Goal: Task Accomplishment & Management: Use online tool/utility

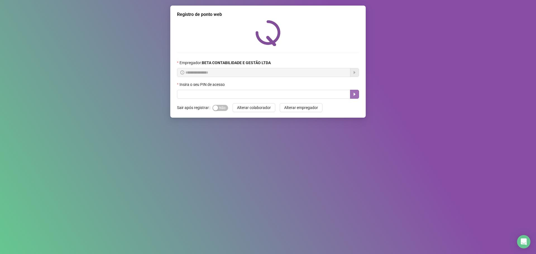
click at [354, 95] on icon "caret-right" at bounding box center [354, 94] width 2 height 3
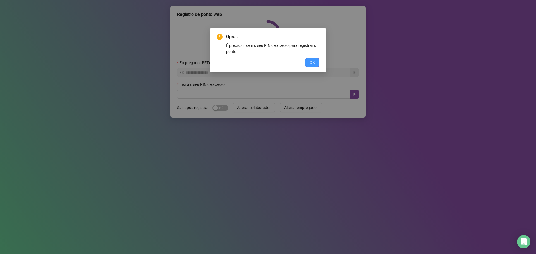
click at [314, 65] on span "OK" at bounding box center [311, 62] width 5 height 6
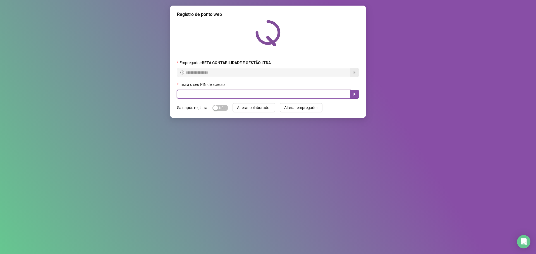
click at [212, 92] on input "text" at bounding box center [263, 94] width 173 height 9
type input "*****"
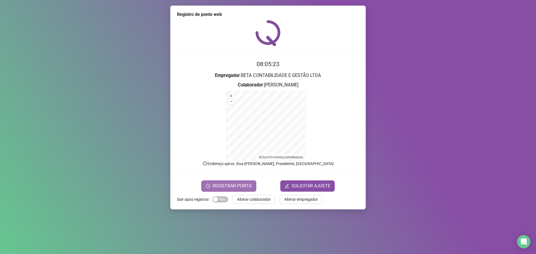
click at [235, 186] on span "REGISTRAR PONTO" at bounding box center [231, 186] width 39 height 7
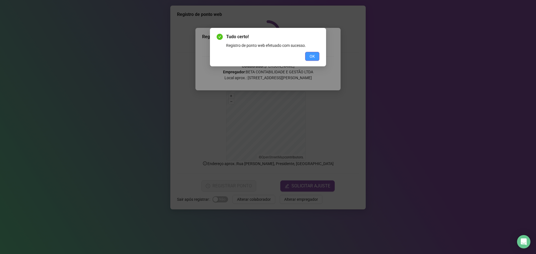
click at [314, 57] on span "OK" at bounding box center [311, 56] width 5 height 6
